Goal: Task Accomplishment & Management: Complete application form

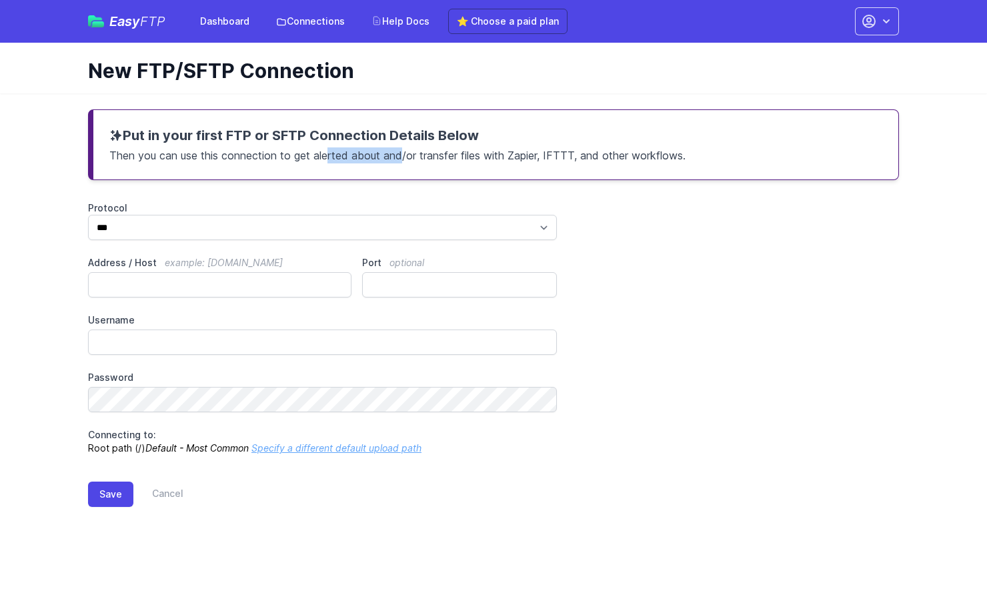
drag, startPoint x: 352, startPoint y: 157, endPoint x: 411, endPoint y: 157, distance: 59.3
click at [411, 157] on p "Then you can use this connection to get alerted about and/or transfer files wit…" at bounding box center [495, 154] width 773 height 19
click at [441, 158] on p "Then you can use this connection to get alerted about and/or transfer files wit…" at bounding box center [495, 154] width 773 height 19
drag, startPoint x: 488, startPoint y: 157, endPoint x: 537, endPoint y: 157, distance: 49.3
click at [537, 157] on p "Then you can use this connection to get alerted about and/or transfer files wit…" at bounding box center [495, 154] width 773 height 19
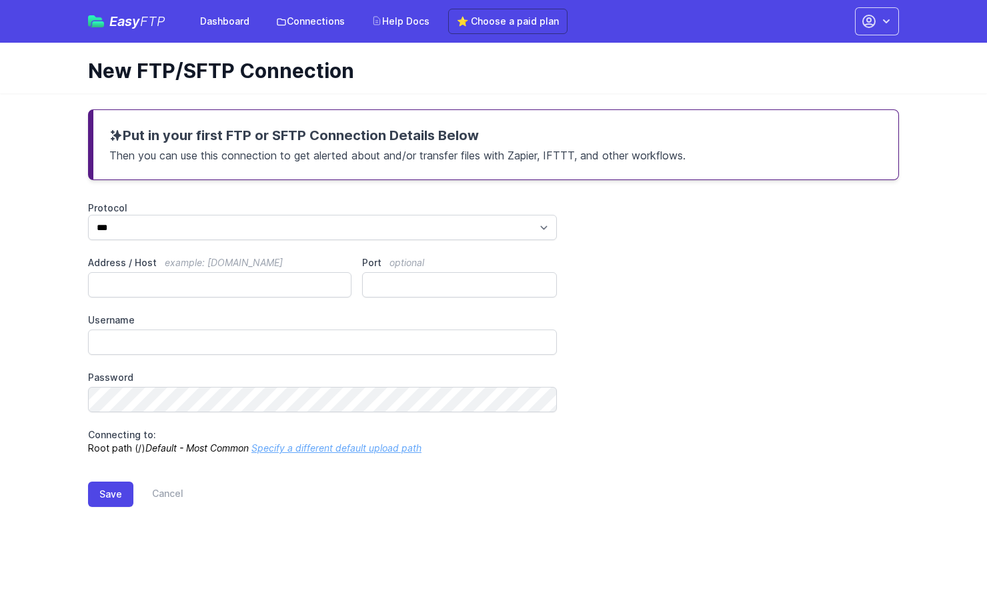
click at [551, 156] on p "Then you can use this connection to get alerted about and/or transfer files wit…" at bounding box center [495, 154] width 773 height 19
click at [652, 241] on div "Protocol *** **** **** Address / Host example: [DOMAIN_NAME] Port optional User…" at bounding box center [493, 327] width 811 height 253
click at [309, 25] on link "Connections" at bounding box center [310, 21] width 85 height 24
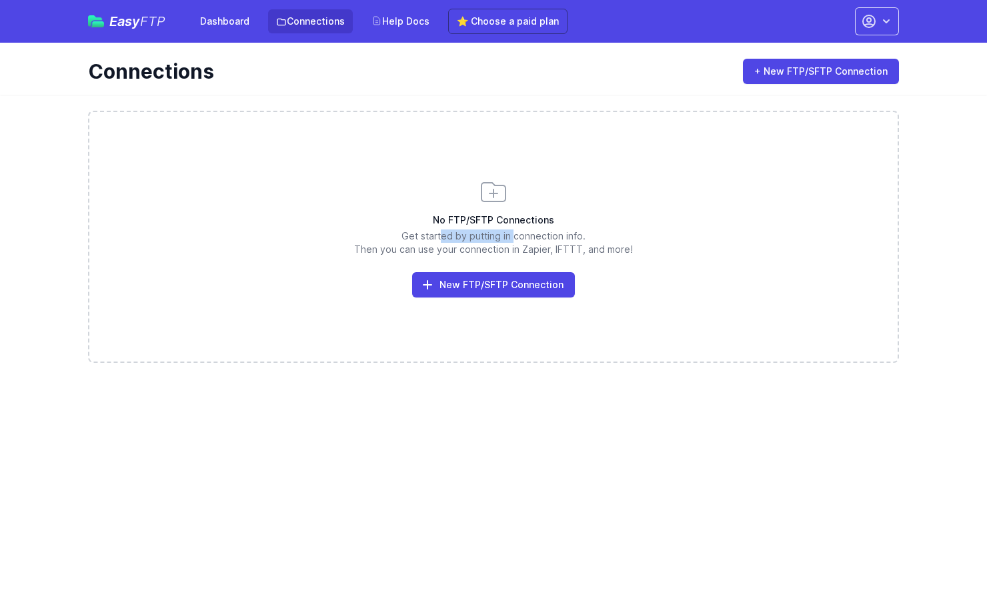
drag, startPoint x: 475, startPoint y: 235, endPoint x: 506, endPoint y: 235, distance: 31.3
click at [506, 235] on p "Get started by putting in connection info. Then you can use your connection in …" at bounding box center [493, 242] width 808 height 27
click at [529, 235] on p "Get started by putting in connection info. Then you can use your connection in …" at bounding box center [493, 242] width 808 height 27
drag, startPoint x: 565, startPoint y: 237, endPoint x: 439, endPoint y: 237, distance: 126.7
click at [439, 237] on p "Get started by putting in connection info. Then you can use your connection in …" at bounding box center [493, 242] width 808 height 27
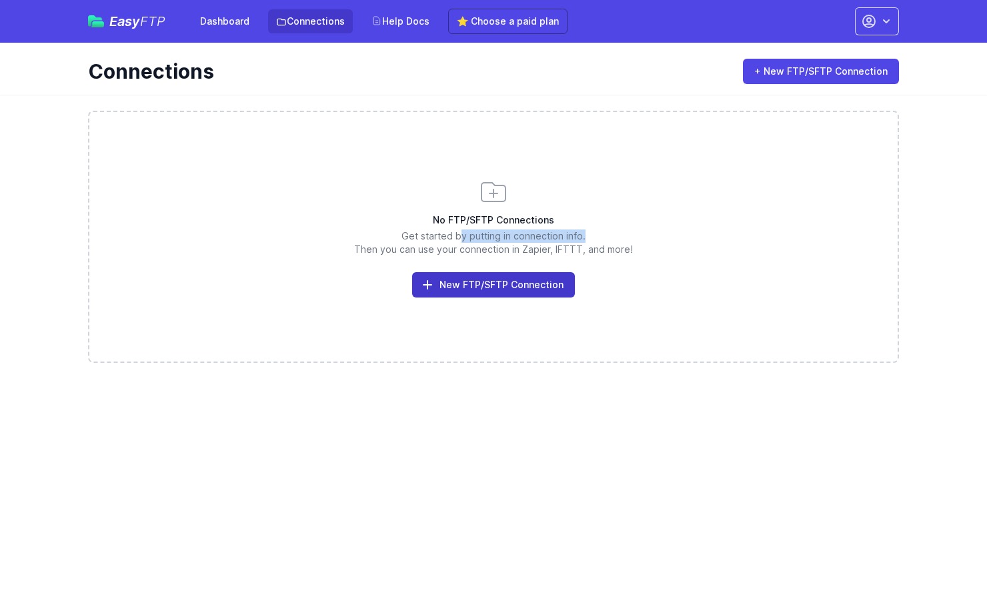
click at [456, 281] on link "New FTP/SFTP Connection" at bounding box center [493, 284] width 163 height 25
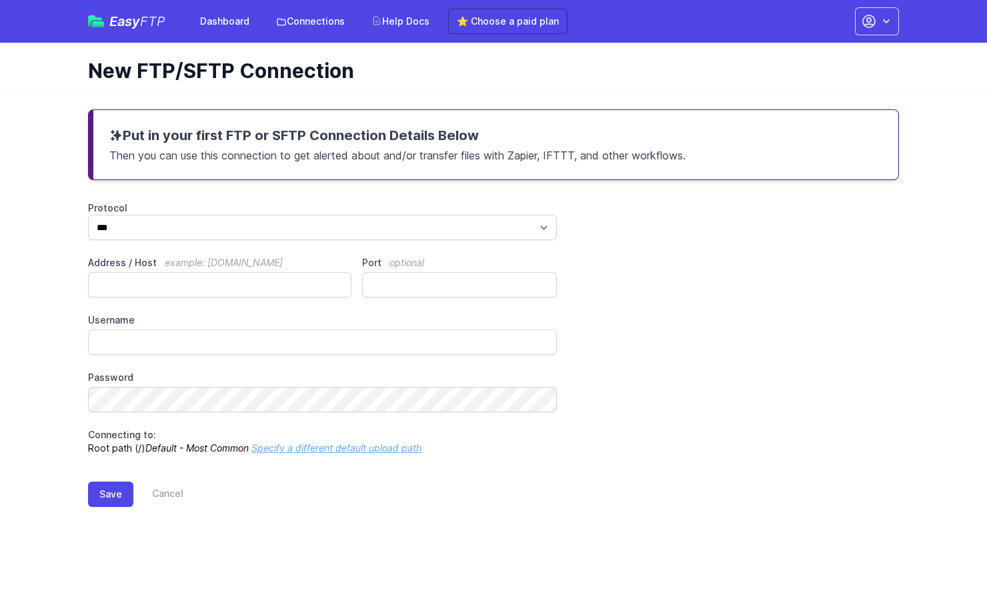
click at [266, 201] on div "Put in your first FTP or SFTP Connection Details Below Then you can use this co…" at bounding box center [493, 318] width 853 height 451
click at [253, 153] on p "Then you can use this connection to get alerted about and/or transfer files wit…" at bounding box center [495, 154] width 773 height 19
click at [210, 152] on p "Then you can use this connection to get alerted about and/or transfer files wit…" at bounding box center [495, 154] width 773 height 19
drag, startPoint x: 129, startPoint y: 151, endPoint x: 227, endPoint y: 151, distance: 98.7
click at [227, 151] on p "Then you can use this connection to get alerted about and/or transfer files wit…" at bounding box center [495, 154] width 773 height 19
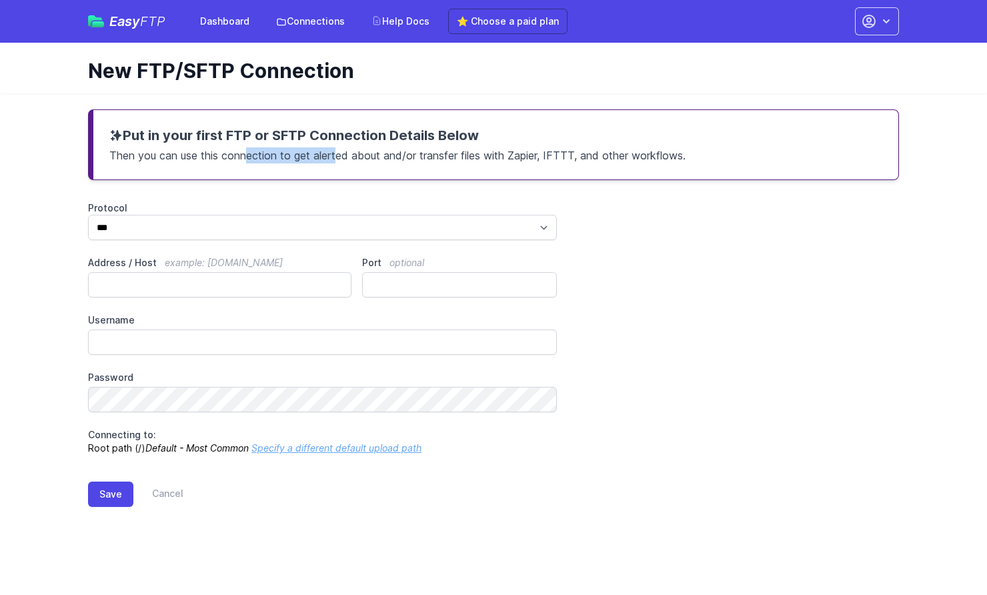
drag, startPoint x: 249, startPoint y: 153, endPoint x: 370, endPoint y: 153, distance: 121.3
click at [370, 153] on p "Then you can use this connection to get alerted about and/or transfer files wit…" at bounding box center [495, 154] width 773 height 19
click at [401, 156] on p "Then you can use this connection to get alerted about and/or transfer files wit…" at bounding box center [495, 154] width 773 height 19
drag, startPoint x: 295, startPoint y: 157, endPoint x: 449, endPoint y: 157, distance: 154.0
click at [449, 157] on p "Then you can use this connection to get alerted about and/or transfer files wit…" at bounding box center [495, 154] width 773 height 19
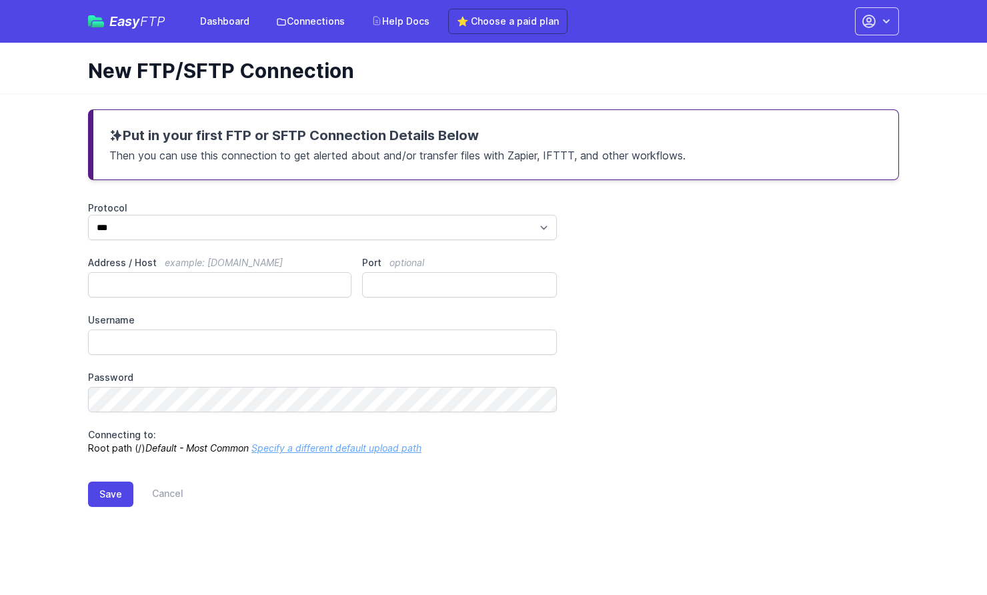
click at [471, 157] on p "Then you can use this connection to get alerted about and/or transfer files wit…" at bounding box center [495, 154] width 773 height 19
drag, startPoint x: 393, startPoint y: 159, endPoint x: 462, endPoint y: 159, distance: 69.3
click at [462, 159] on p "Then you can use this connection to get alerted about and/or transfer files wit…" at bounding box center [495, 154] width 773 height 19
drag, startPoint x: 488, startPoint y: 155, endPoint x: 563, endPoint y: 155, distance: 74.7
click at [563, 155] on p "Then you can use this connection to get alerted about and/or transfer files wit…" at bounding box center [495, 154] width 773 height 19
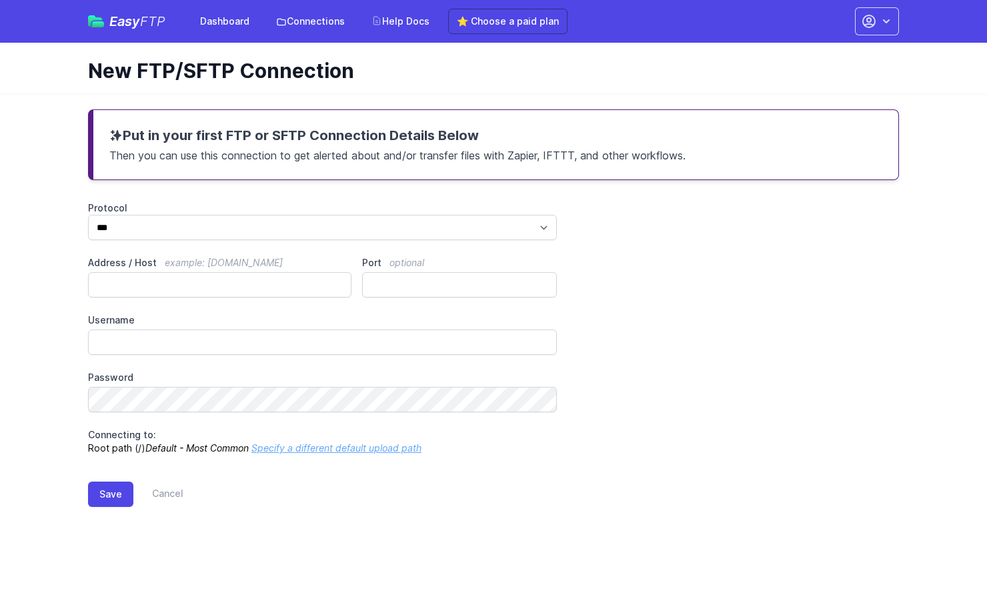
click at [599, 155] on p "Then you can use this connection to get alerted about and/or transfer files wit…" at bounding box center [495, 154] width 773 height 19
click at [237, 24] on link "Dashboard" at bounding box center [224, 21] width 65 height 24
click at [61, 253] on main "Put in your first FTP or SFTP Connection Details Below Then you can use this co…" at bounding box center [493, 318] width 987 height 451
click at [679, 229] on div "Protocol *** **** **** Address / Host example: ftp.mydomain.com Port optional U…" at bounding box center [493, 327] width 811 height 253
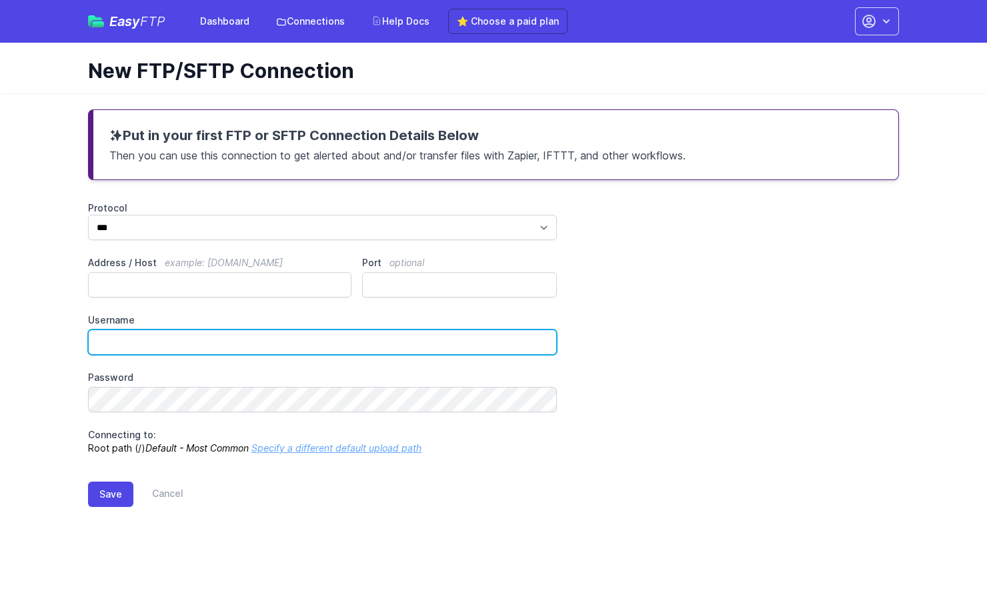
click at [141, 342] on input "Username" at bounding box center [322, 341] width 469 height 25
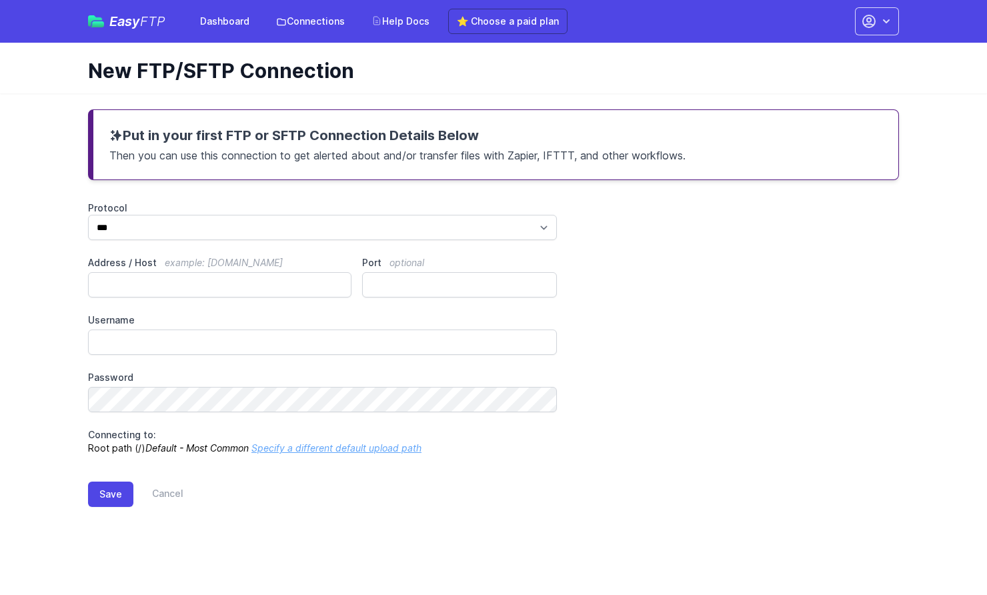
click at [662, 417] on div "Protocol *** **** **** Address / Host example: ftp.mydomain.com Port optional U…" at bounding box center [493, 327] width 811 height 253
click at [141, 23] on span "FTP" at bounding box center [152, 21] width 25 height 16
click at [164, 495] on link "Cancel" at bounding box center [158, 493] width 50 height 25
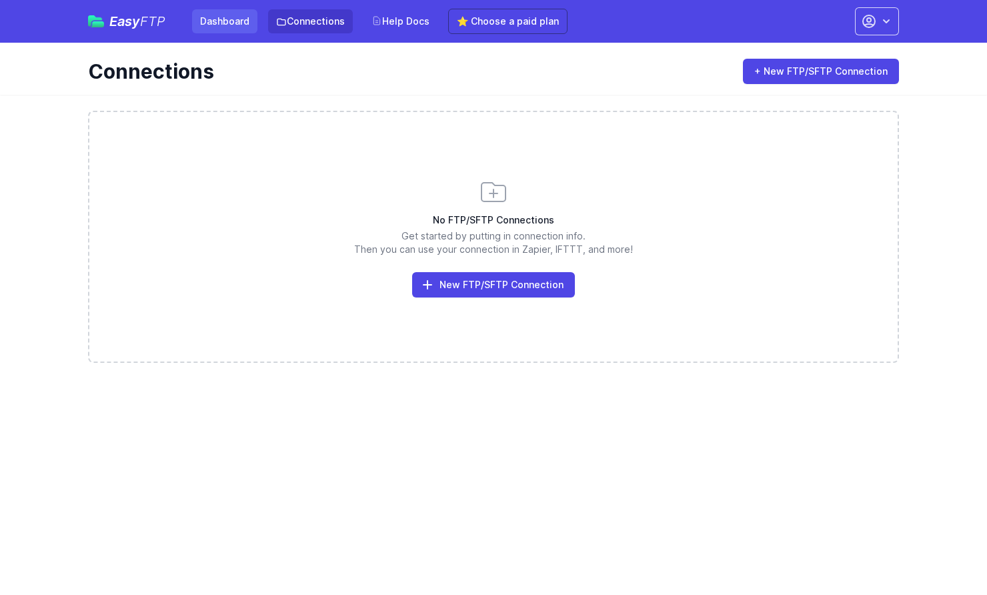
click at [235, 21] on link "Dashboard" at bounding box center [224, 21] width 65 height 24
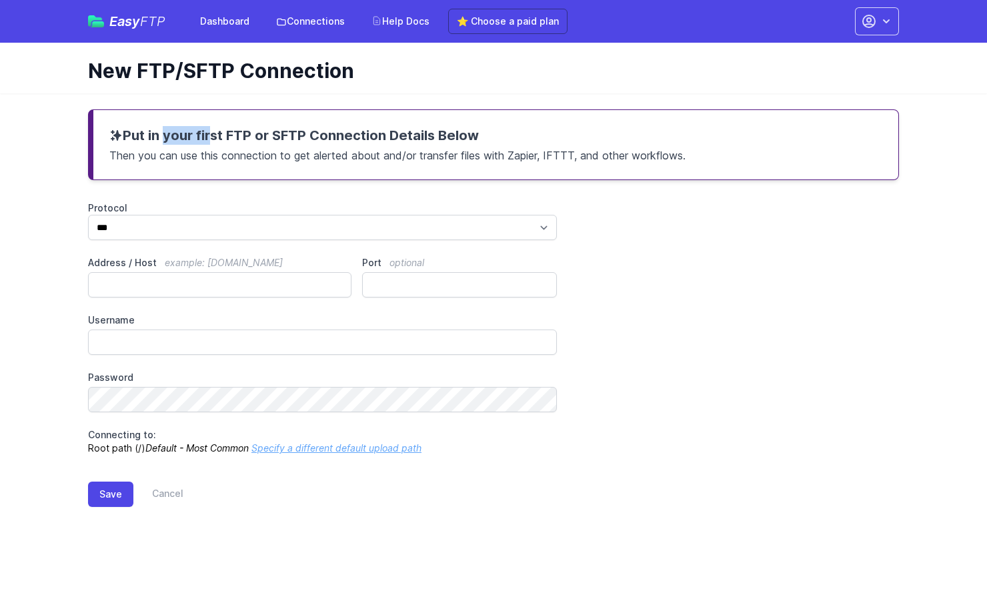
click at [187, 137] on h3 "Put in your first FTP or SFTP Connection Details Below" at bounding box center [495, 135] width 773 height 19
drag, startPoint x: 190, startPoint y: 153, endPoint x: 281, endPoint y: 153, distance: 90.7
click at [281, 153] on p "Then you can use this connection to get alerted about and/or transfer files wit…" at bounding box center [495, 154] width 773 height 19
drag, startPoint x: 303, startPoint y: 159, endPoint x: 379, endPoint y: 158, distance: 75.3
click at [379, 158] on p "Then you can use this connection to get alerted about and/or transfer files wit…" at bounding box center [495, 154] width 773 height 19
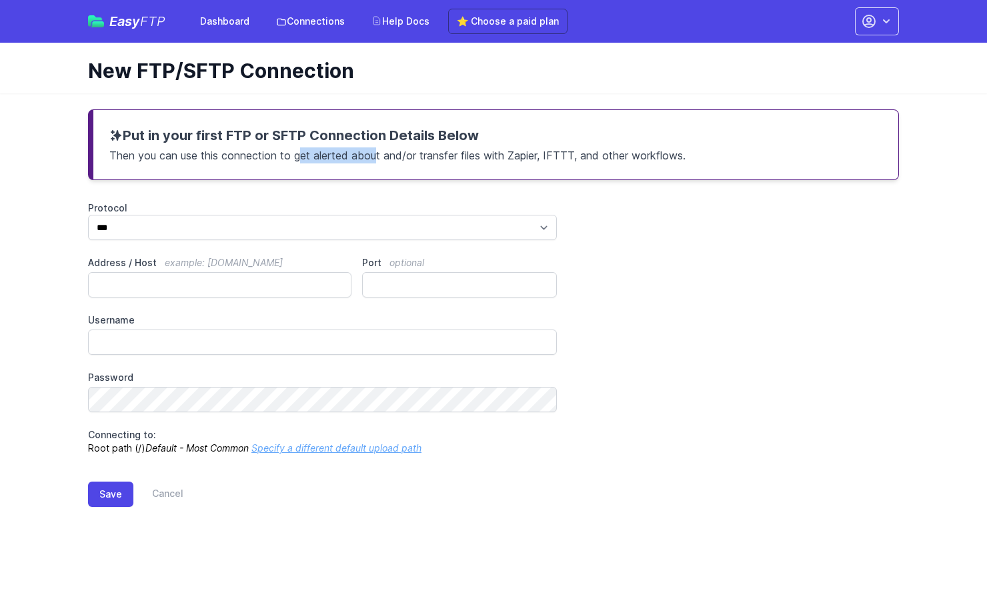
click at [397, 160] on p "Then you can use this connection to get alerted about and/or transfer files wit…" at bounding box center [495, 154] width 773 height 19
drag, startPoint x: 385, startPoint y: 158, endPoint x: 416, endPoint y: 158, distance: 31.3
click at [416, 158] on p "Then you can use this connection to get alerted about and/or transfer files wit…" at bounding box center [495, 154] width 773 height 19
drag, startPoint x: 428, startPoint y: 158, endPoint x: 485, endPoint y: 158, distance: 56.7
click at [485, 158] on p "Then you can use this connection to get alerted about and/or transfer files wit…" at bounding box center [495, 154] width 773 height 19
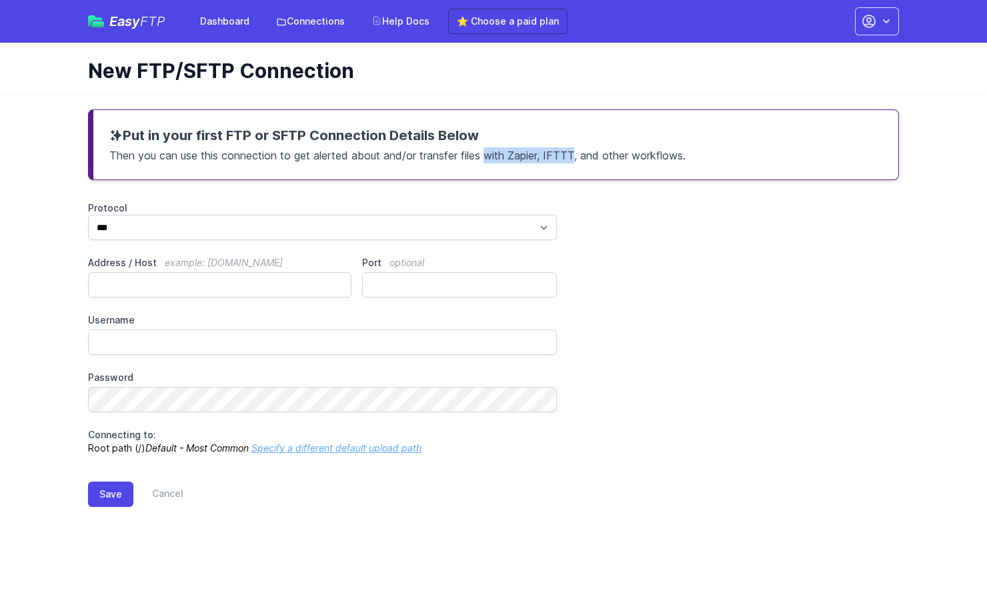
drag, startPoint x: 488, startPoint y: 158, endPoint x: 581, endPoint y: 158, distance: 93.3
click at [581, 158] on p "Then you can use this connection to get alerted about and/or transfer files wit…" at bounding box center [495, 154] width 773 height 19
click at [624, 155] on p "Then you can use this connection to get alerted about and/or transfer files wit…" at bounding box center [495, 154] width 773 height 19
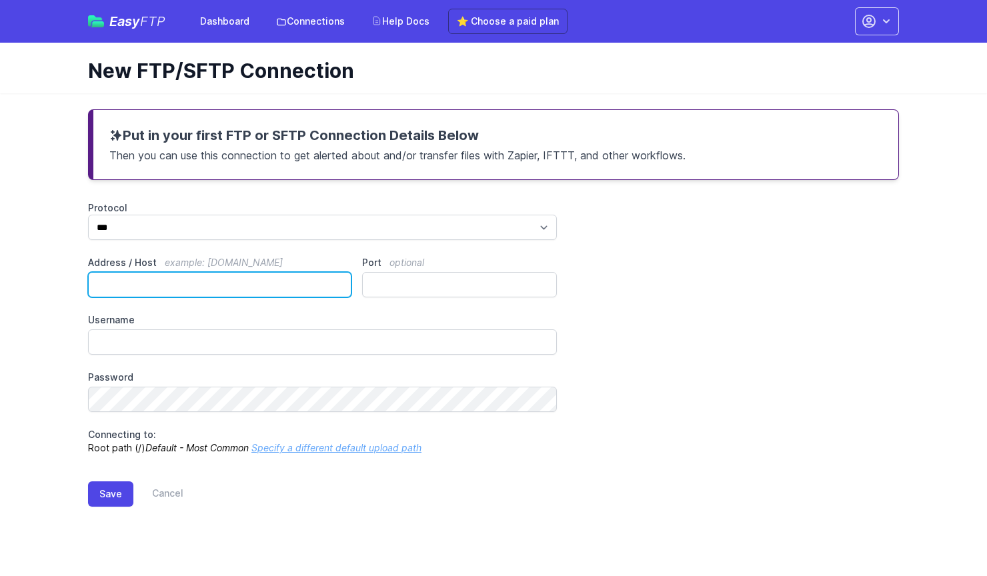
click at [177, 284] on input "Address / Host example: [DOMAIN_NAME]" at bounding box center [219, 284] width 263 height 25
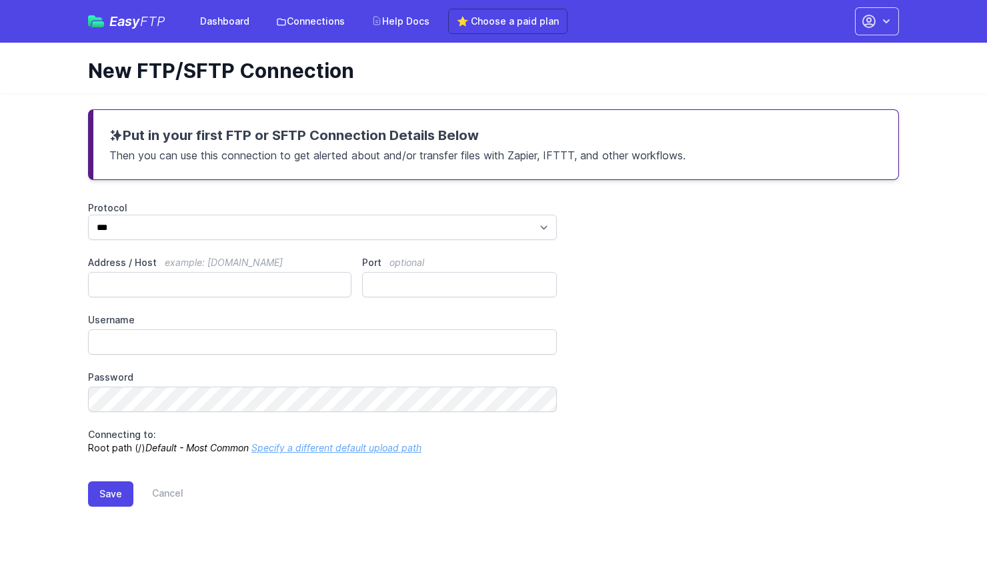
click at [405, 300] on div "Protocol *** **** **** Address / Host example: [DOMAIN_NAME] Port optional User…" at bounding box center [493, 327] width 811 height 253
click at [295, 213] on label "Protocol" at bounding box center [322, 207] width 469 height 13
click at [295, 215] on select "*** **** ****" at bounding box center [322, 227] width 469 height 25
click at [208, 449] on icon "Default - Most Common" at bounding box center [196, 447] width 103 height 11
click at [303, 444] on link "Specify a different default upload path" at bounding box center [336, 447] width 170 height 11
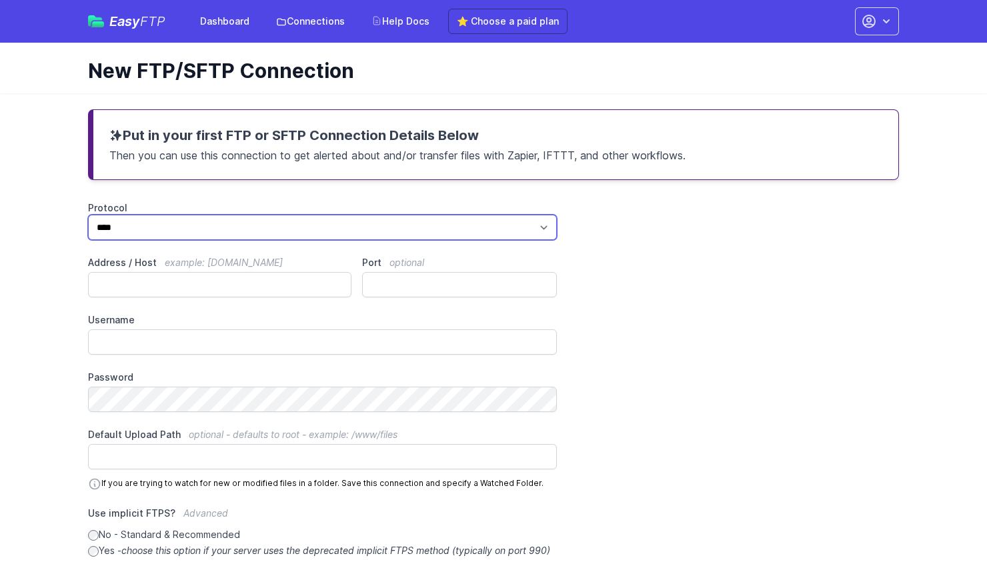
select select "****"
